Goal: Find contact information: Find contact information

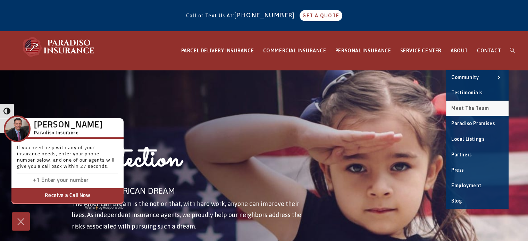
click at [474, 109] on span "Meet the Team" at bounding box center [471, 109] width 38 height 6
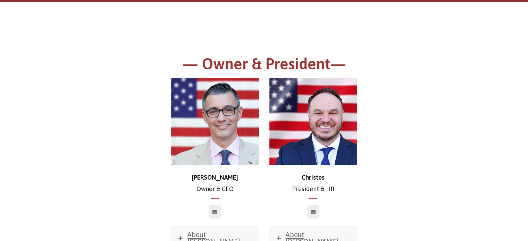
scroll to position [105, 0]
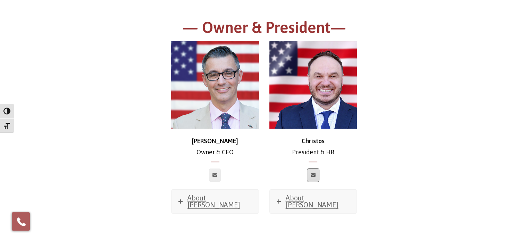
click at [315, 176] on icon at bounding box center [313, 175] width 5 height 4
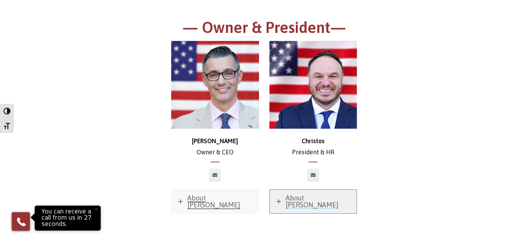
click at [307, 202] on link "About Christos" at bounding box center [313, 202] width 87 height 24
